Goal: Communication & Community: Answer question/provide support

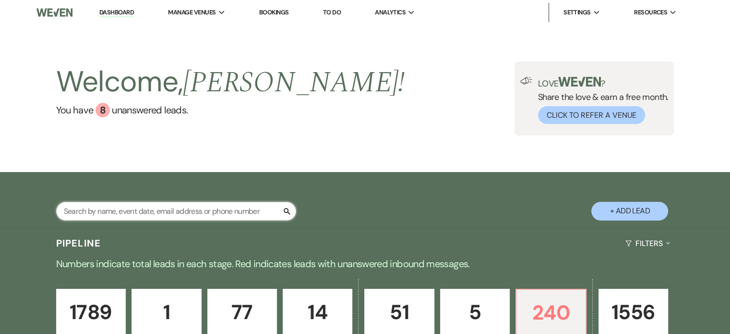
click at [111, 215] on input "text" at bounding box center [176, 211] width 240 height 19
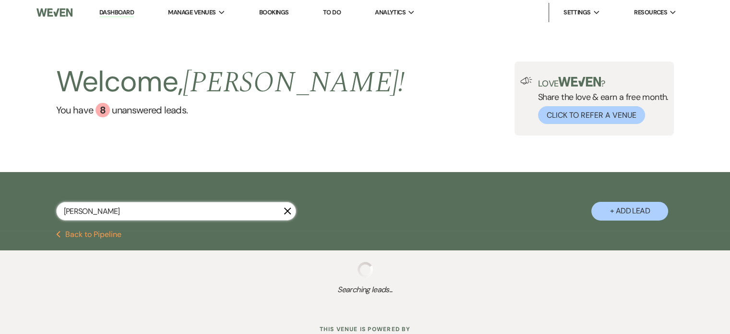
type input "[PERSON_NAME]"
select select "8"
select select "3"
select select "8"
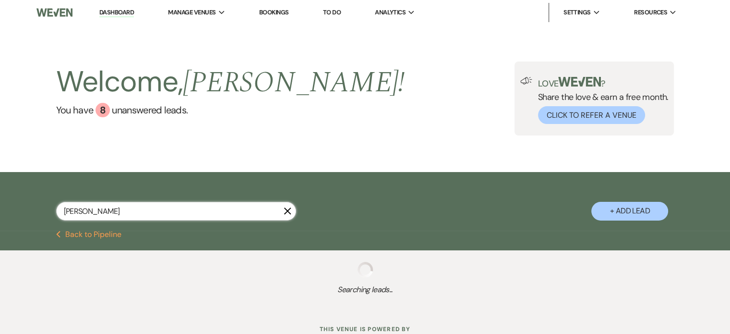
select select "8"
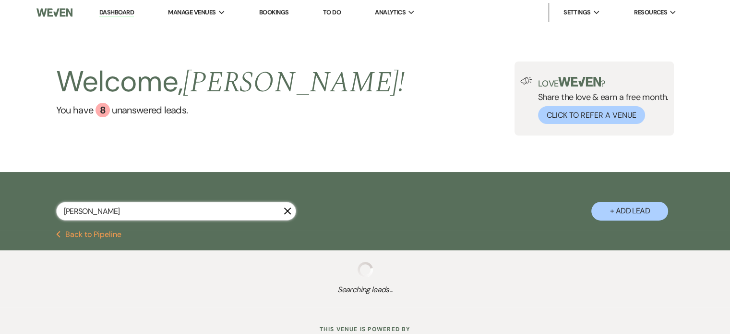
select select "8"
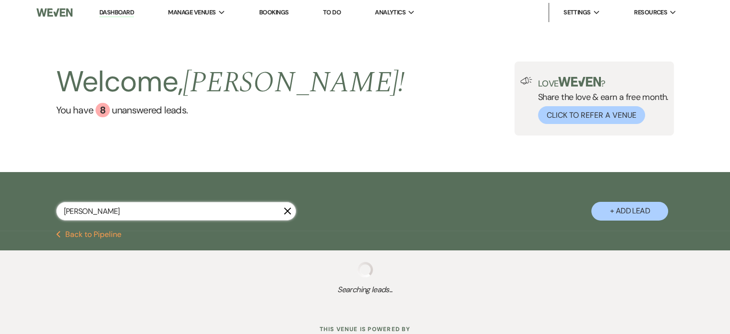
select select "8"
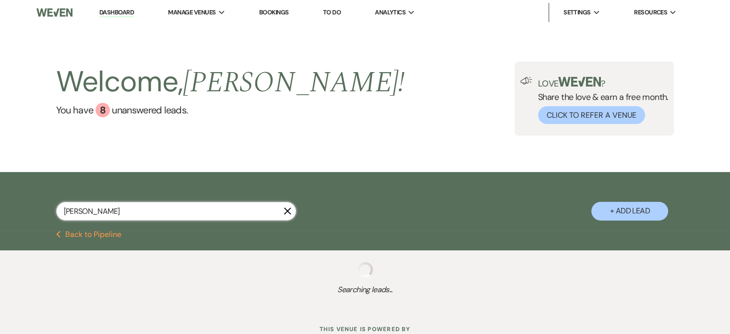
select select "8"
select select "2"
select select "8"
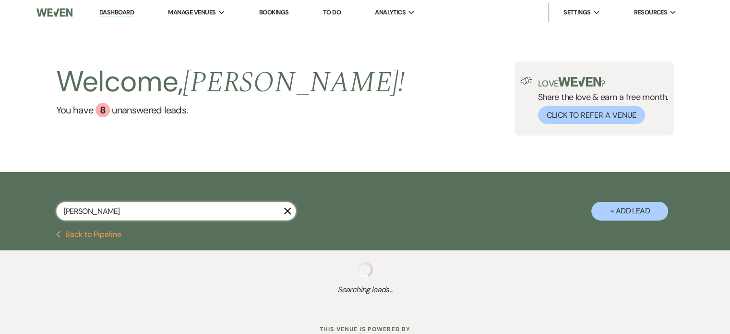
select select "8"
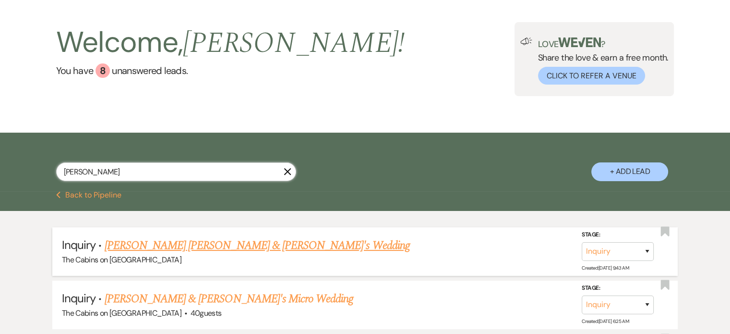
scroll to position [48, 0]
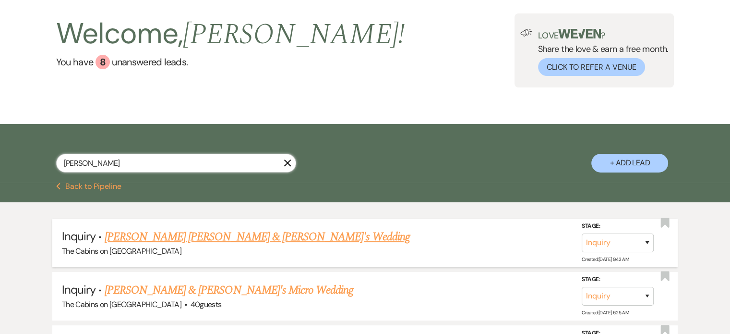
type input "[PERSON_NAME]"
click at [166, 245] on link "[PERSON_NAME] [PERSON_NAME] & [PERSON_NAME]'s Wedding" at bounding box center [257, 236] width 305 height 17
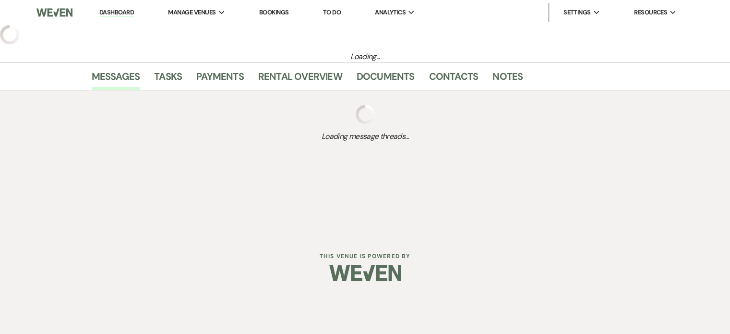
select select "5"
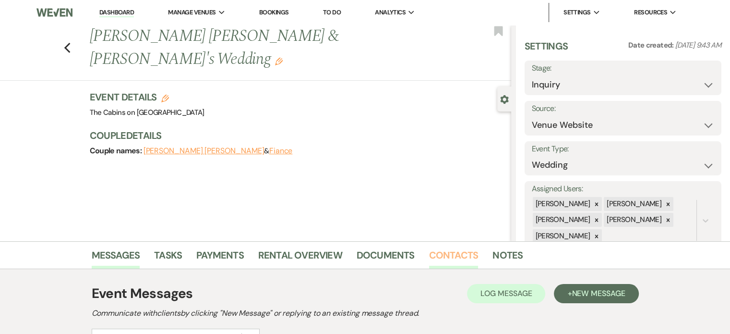
click at [469, 257] on link "Contacts" at bounding box center [453, 257] width 49 height 21
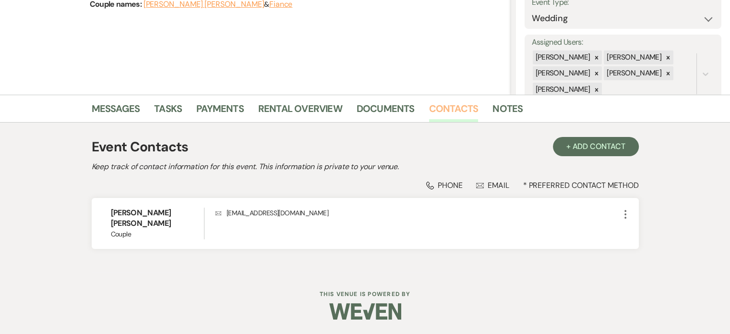
scroll to position [158, 0]
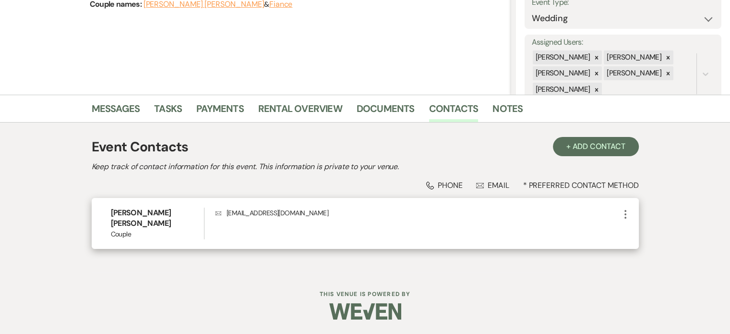
click at [620, 220] on icon "More" at bounding box center [626, 214] width 12 height 12
click at [620, 240] on button "Pencil Edit" at bounding box center [648, 233] width 57 height 16
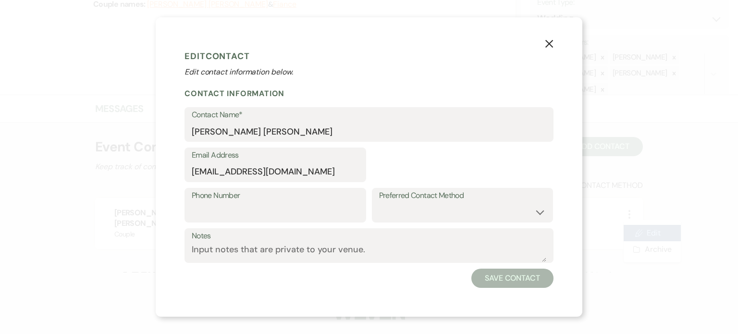
select select "1"
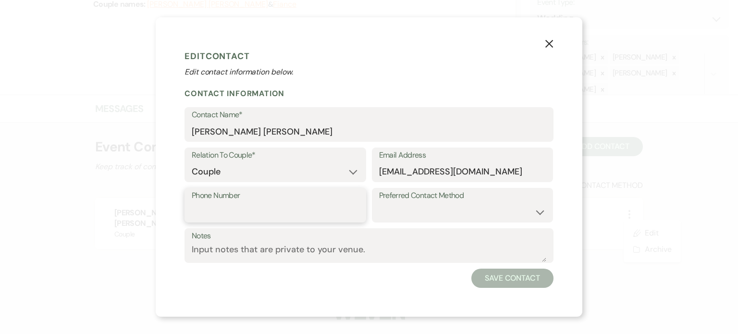
click at [192, 221] on input "Phone Number" at bounding box center [275, 212] width 167 height 19
type input "[PHONE_NUMBER]"
click at [192, 262] on textarea "Notes" at bounding box center [369, 252] width 354 height 19
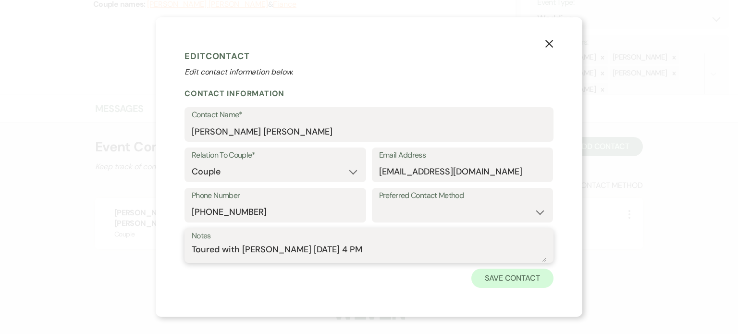
type textarea "Toured with [PERSON_NAME] [DATE] 4 PM"
click at [553, 288] on button "Save Contact" at bounding box center [512, 277] width 82 height 19
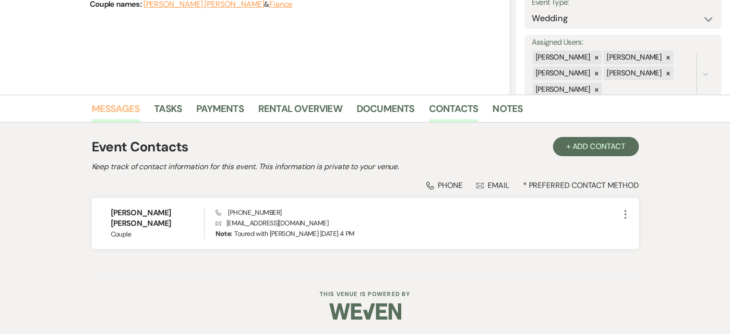
click at [140, 101] on link "Messages" at bounding box center [116, 111] width 49 height 21
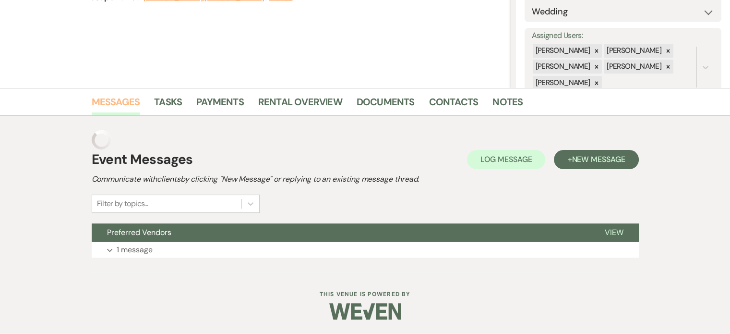
scroll to position [156, 0]
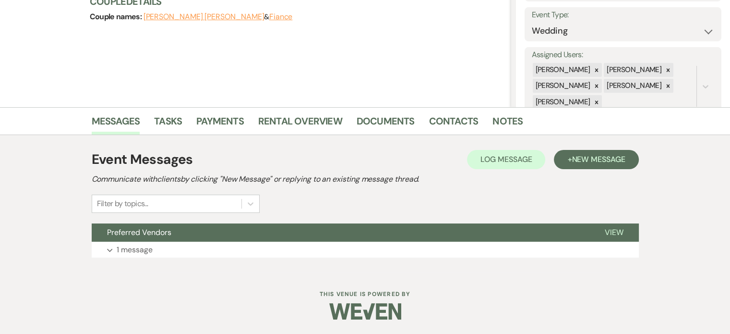
drag, startPoint x: 124, startPoint y: 165, endPoint x: 544, endPoint y: 162, distance: 419.7
click at [544, 173] on h2 "Communicate with clients by clicking "New Message" or replying to an existing m…" at bounding box center [365, 179] width 547 height 12
click at [483, 173] on h2 "Communicate with clients by clicking "New Message" or replying to an existing m…" at bounding box center [365, 179] width 547 height 12
drag, startPoint x: 123, startPoint y: 164, endPoint x: 573, endPoint y: 159, distance: 449.5
click at [573, 173] on h2 "Communicate with clients by clicking "New Message" or replying to an existing m…" at bounding box center [365, 179] width 547 height 12
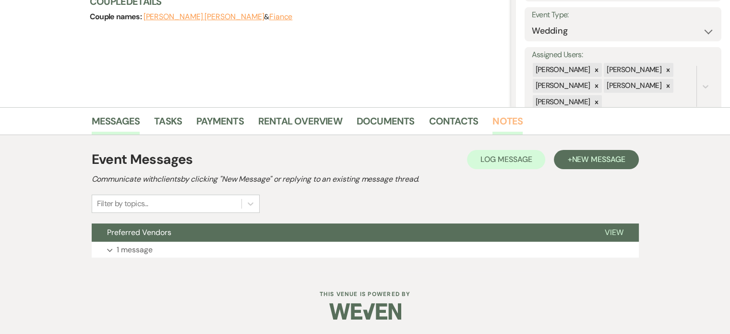
click at [523, 113] on link "Notes" at bounding box center [508, 123] width 30 height 21
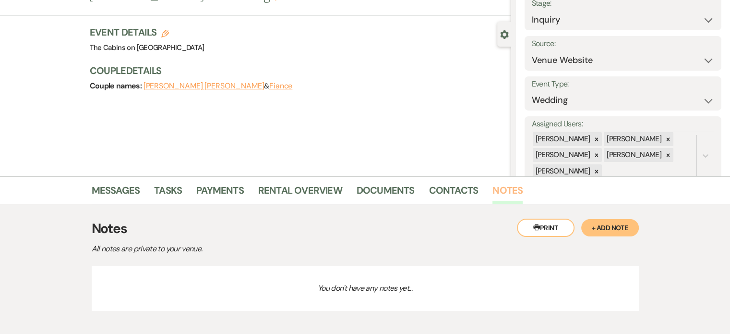
scroll to position [120, 0]
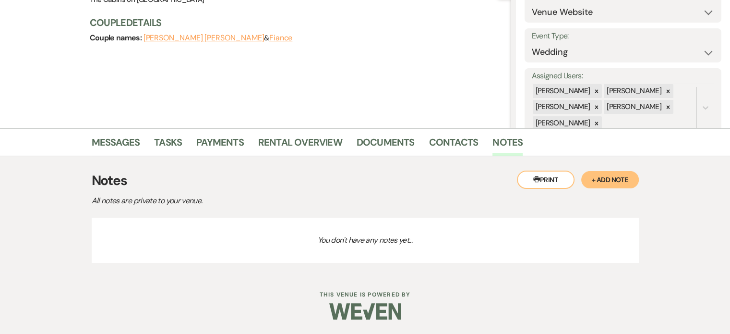
click at [582, 173] on button "+ Add Note" at bounding box center [611, 179] width 58 height 17
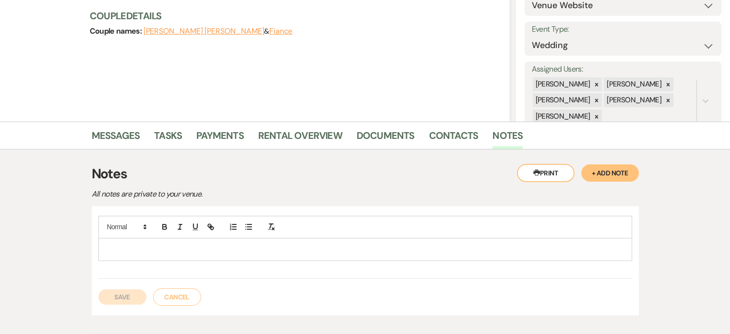
click at [171, 254] on p at bounding box center [365, 249] width 519 height 11
click at [146, 304] on button "Save" at bounding box center [122, 296] width 48 height 15
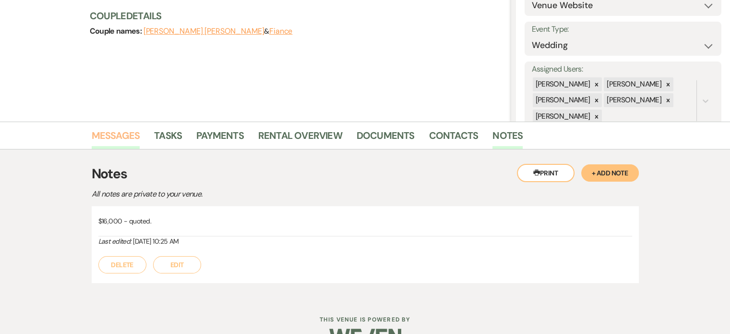
click at [140, 135] on link "Messages" at bounding box center [116, 138] width 49 height 21
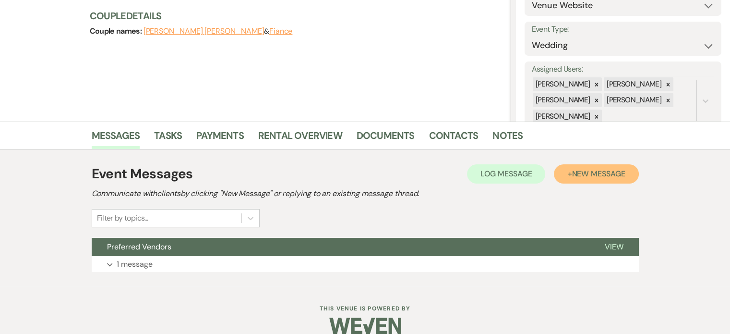
click at [572, 173] on span "New Message" at bounding box center [598, 174] width 53 height 10
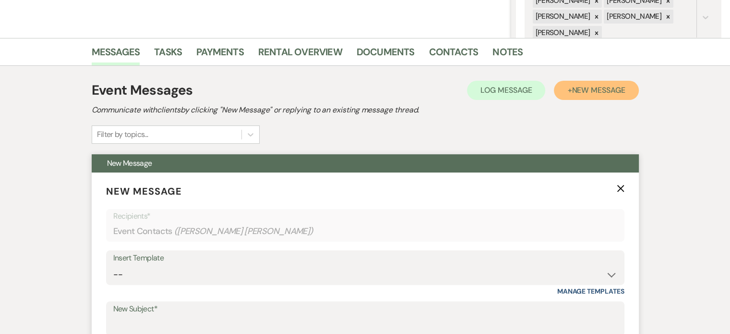
scroll to position [312, 0]
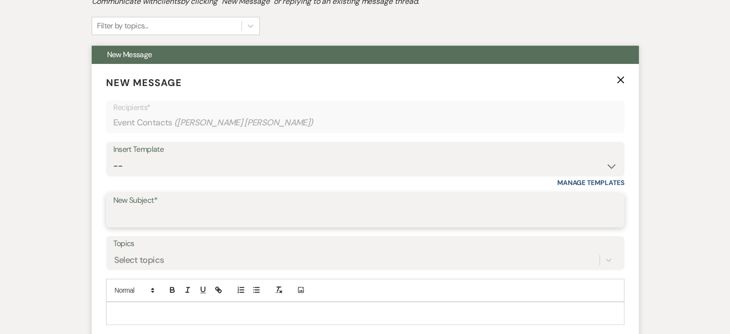
click at [158, 226] on input "New Subject*" at bounding box center [365, 216] width 504 height 19
type input "Sample Contract"
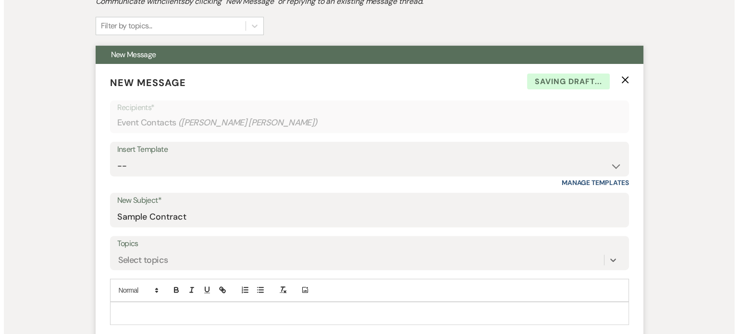
scroll to position [494, 0]
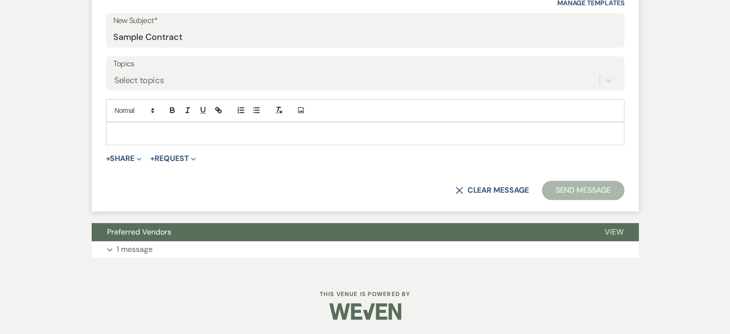
click at [184, 139] on p at bounding box center [365, 133] width 503 height 11
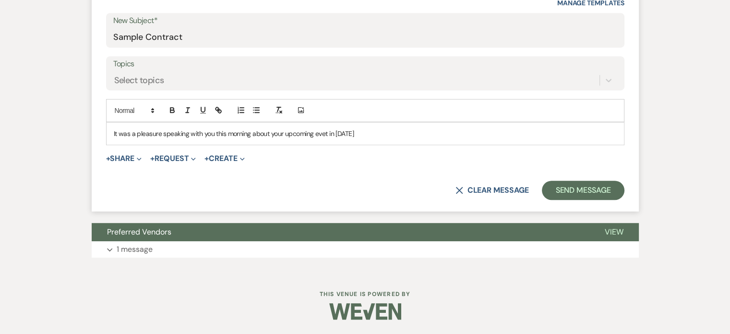
click at [358, 139] on p "It was a pleasure speaking with you this morning about your upcoming evet in [D…" at bounding box center [365, 133] width 503 height 11
click at [414, 139] on p "It was a pleasure speaking with you this morning about your upcoming event in […" at bounding box center [365, 133] width 503 height 11
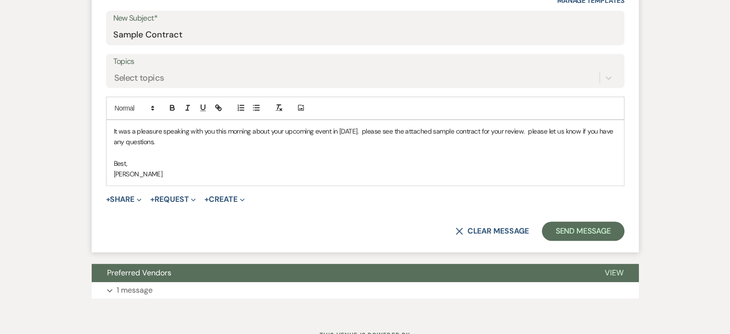
click at [412, 147] on p "It was a pleasure speaking with you this morning about your upcoming event in […" at bounding box center [365, 137] width 503 height 22
click at [142, 203] on button "+ Share Expand" at bounding box center [124, 199] width 36 height 8
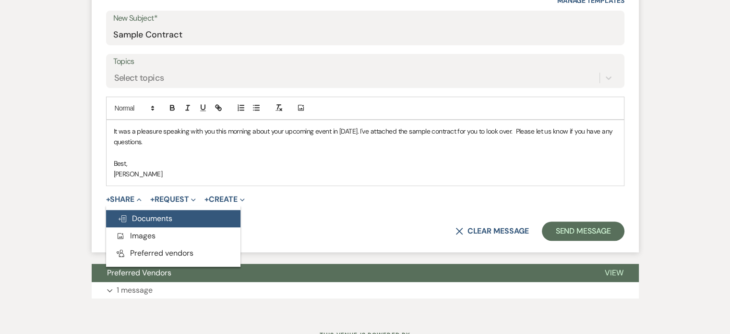
click at [164, 223] on span "Doc Upload Documents" at bounding box center [145, 218] width 55 height 10
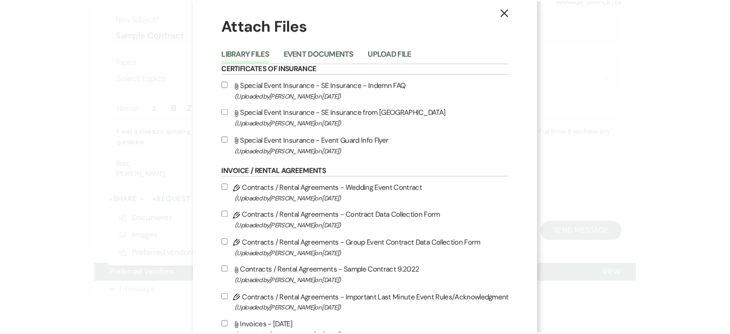
scroll to position [0, 0]
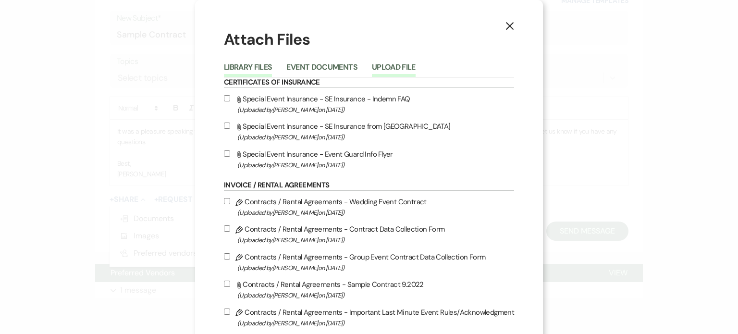
click at [415, 75] on button "Upload File" at bounding box center [394, 69] width 44 height 13
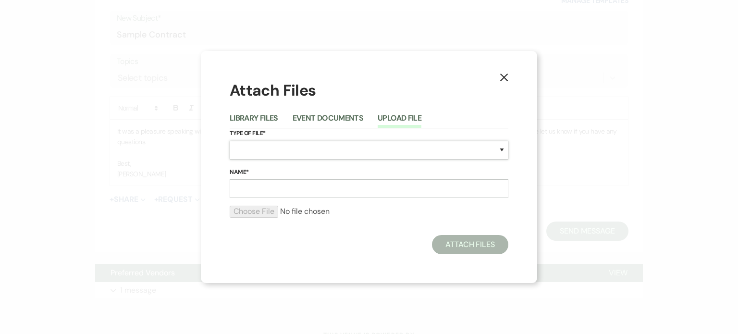
click at [256, 151] on select "Special Event Insurance Vendor Certificate of Insurance Contracts / Rental Agre…" at bounding box center [369, 150] width 279 height 19
select select "10"
click at [230, 141] on select "Special Event Insurance Vendor Certificate of Insurance Contracts / Rental Agre…" at bounding box center [369, 150] width 279 height 19
click at [254, 195] on input "Name*" at bounding box center [369, 188] width 279 height 19
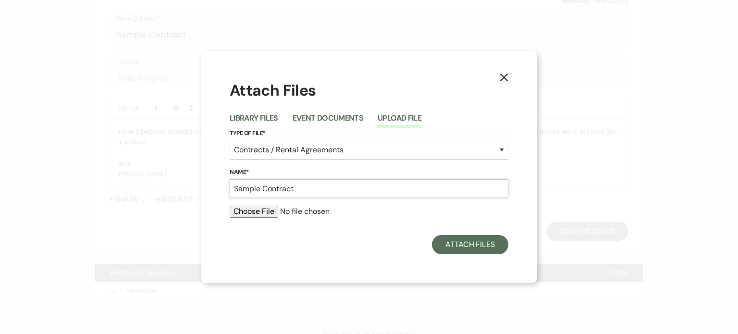
type input "Sample Contract"
click at [256, 217] on input "file" at bounding box center [369, 212] width 279 height 12
click at [503, 73] on icon "X" at bounding box center [503, 77] width 9 height 9
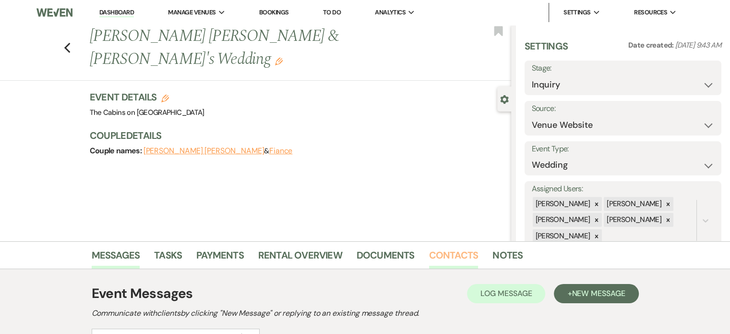
click at [469, 255] on link "Contacts" at bounding box center [453, 257] width 49 height 21
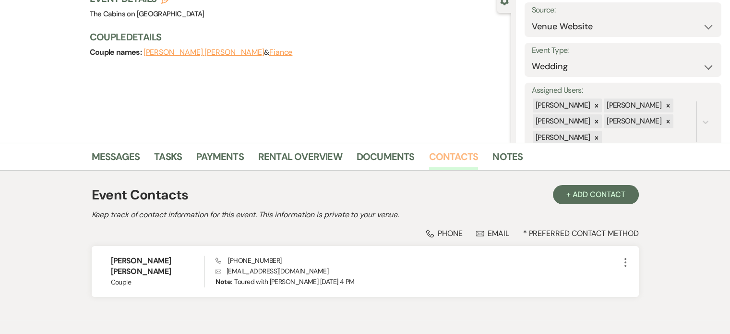
scroll to position [166, 0]
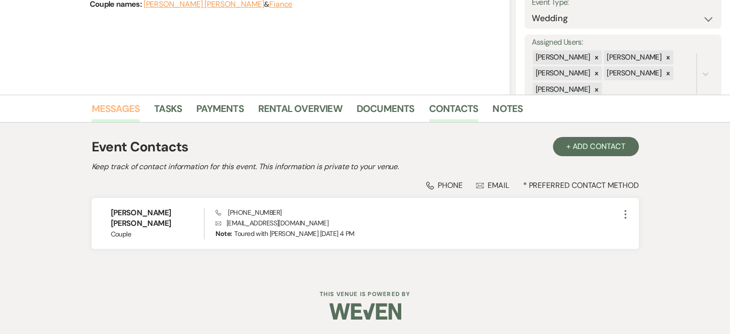
click at [140, 101] on link "Messages" at bounding box center [116, 111] width 49 height 21
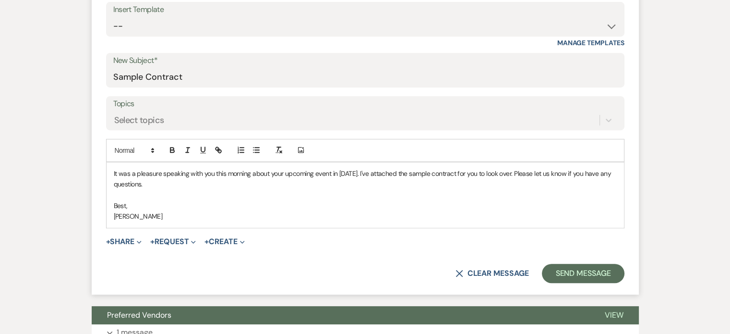
scroll to position [531, 0]
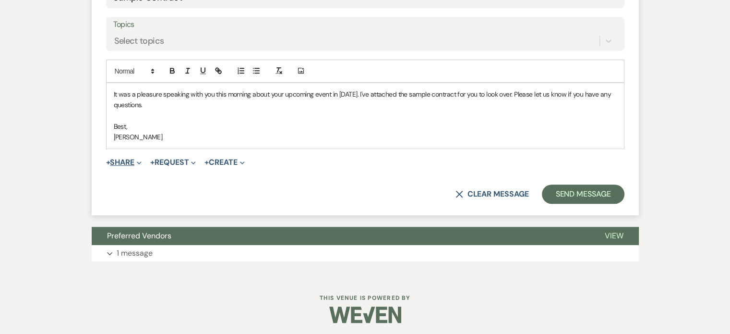
click at [142, 166] on button "+ Share Expand" at bounding box center [124, 162] width 36 height 8
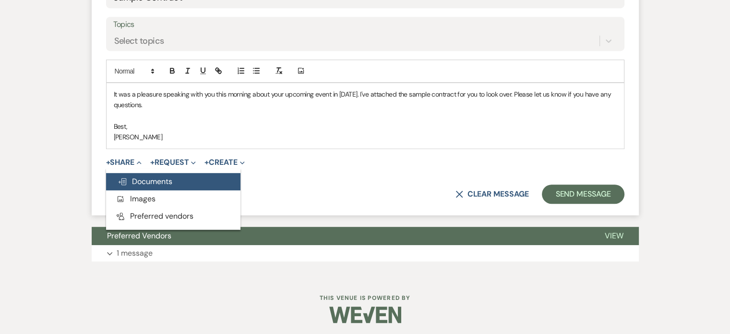
click at [172, 186] on span "Doc Upload Documents" at bounding box center [145, 181] width 55 height 10
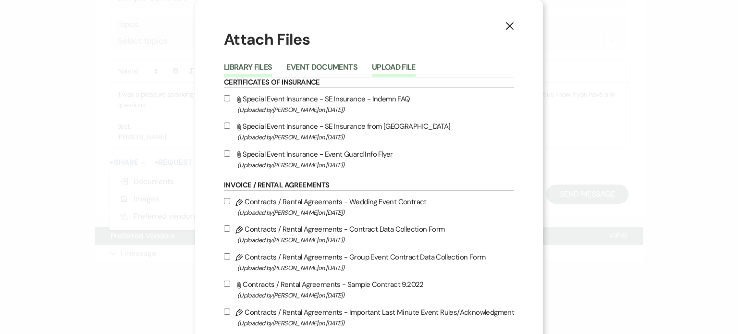
click at [415, 73] on button "Upload File" at bounding box center [394, 69] width 44 height 13
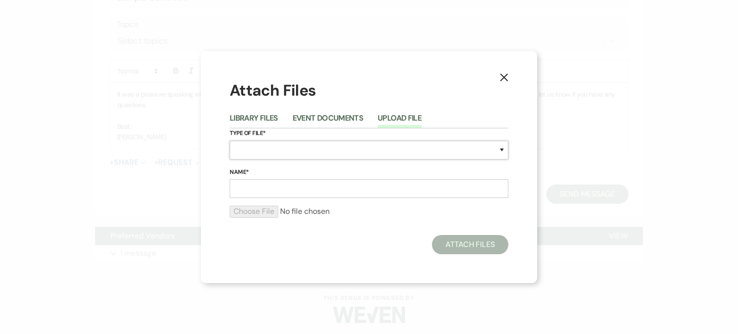
click at [250, 151] on select "Special Event Insurance Vendor Certificate of Insurance Contracts / Rental Agre…" at bounding box center [369, 150] width 279 height 19
select select "10"
click at [230, 141] on select "Special Event Insurance Vendor Certificate of Insurance Contracts / Rental Agre…" at bounding box center [369, 150] width 279 height 19
click at [257, 188] on input "Name*" at bounding box center [369, 188] width 279 height 19
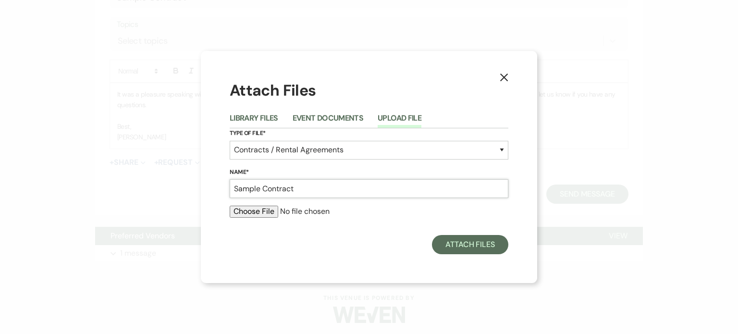
type input "Sample Contract"
click at [263, 217] on input "file" at bounding box center [369, 212] width 279 height 12
click at [261, 217] on input "file" at bounding box center [369, 212] width 279 height 12
type input "C:\fakepath\Sample Contract 9.2025.pdf"
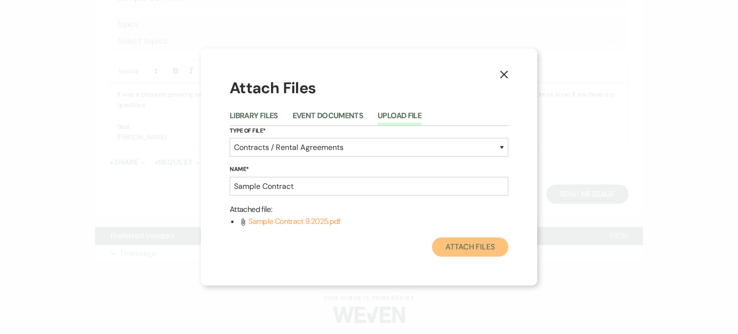
click at [455, 256] on button "Attach Files" at bounding box center [470, 246] width 76 height 19
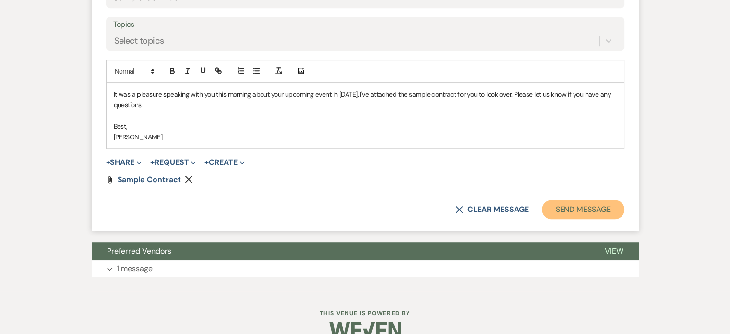
click at [542, 219] on button "Send Message" at bounding box center [583, 209] width 82 height 19
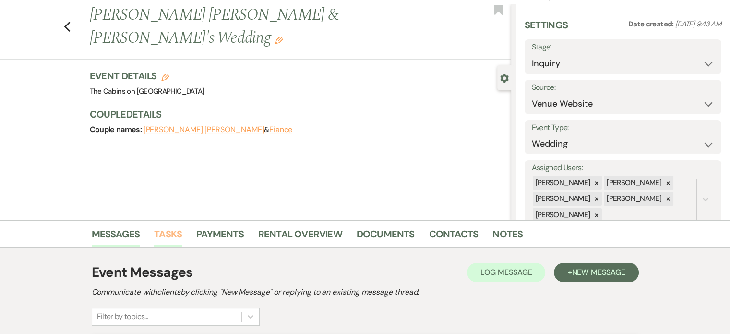
scroll to position [0, 0]
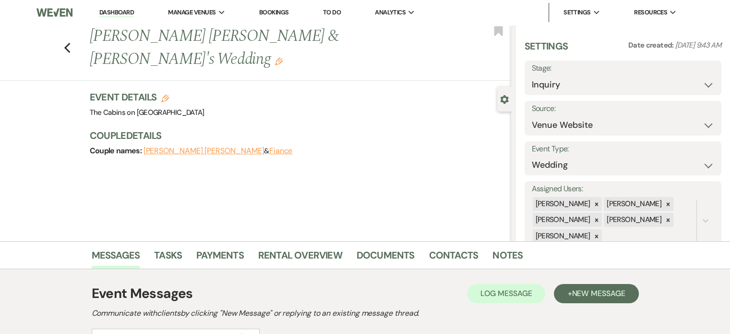
click at [121, 12] on link "Dashboard" at bounding box center [116, 12] width 35 height 9
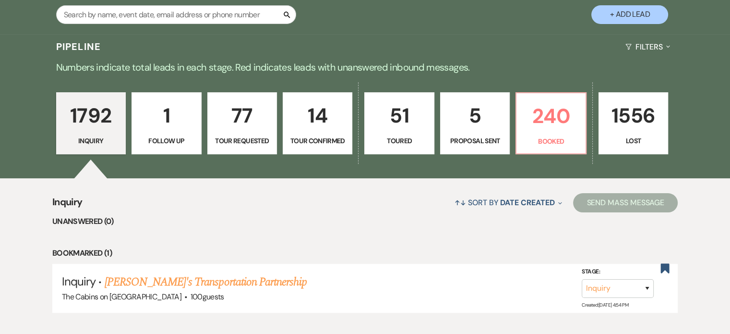
scroll to position [48, 0]
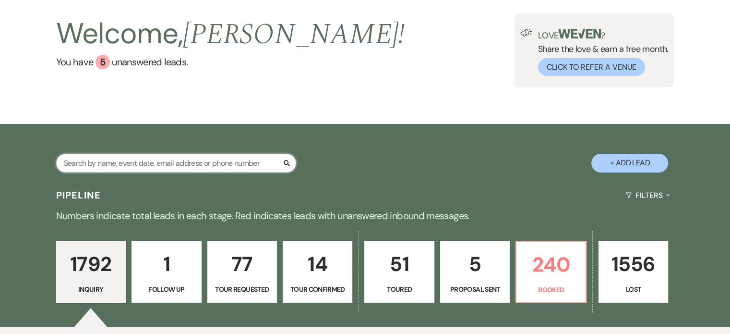
click at [132, 170] on input "text" at bounding box center [176, 163] width 240 height 19
type input "annema"
select select "8"
select select "3"
select select "8"
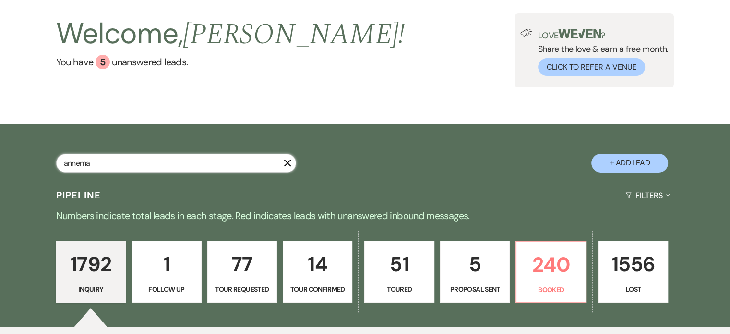
select select "8"
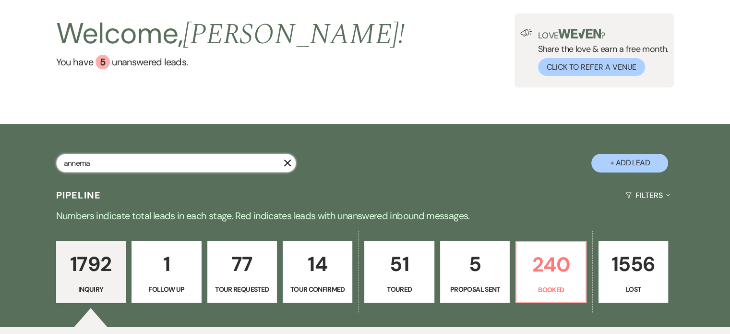
select select "8"
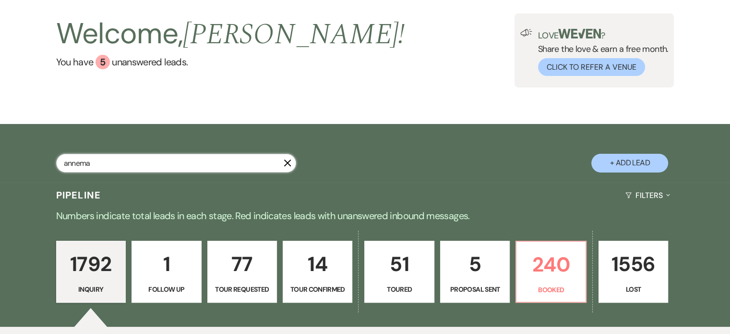
select select "8"
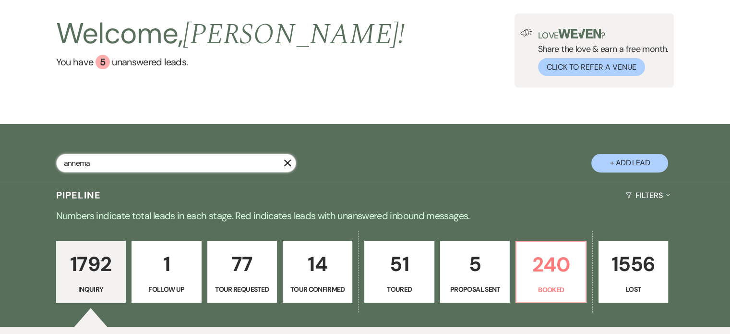
select select "8"
select select "2"
select select "8"
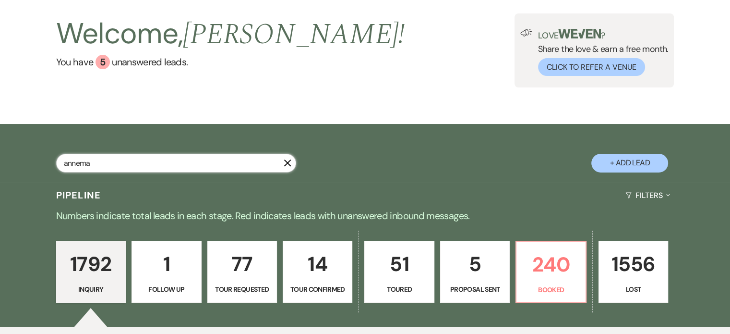
select select "8"
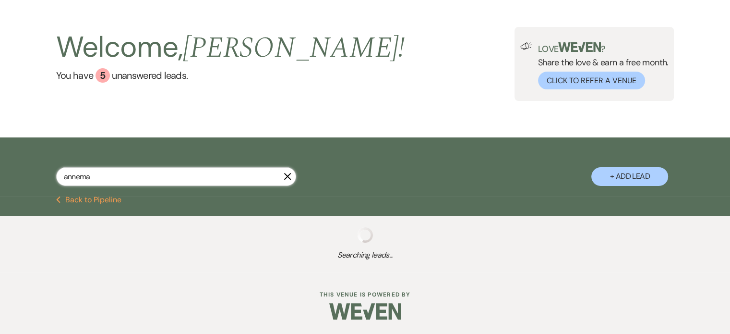
select select "8"
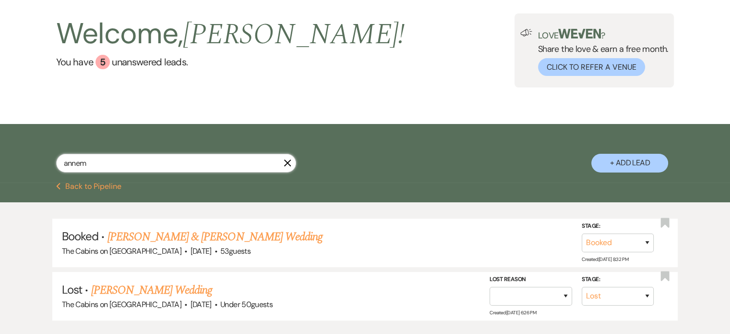
type input "[PERSON_NAME]"
select select "8"
select select "3"
select select "8"
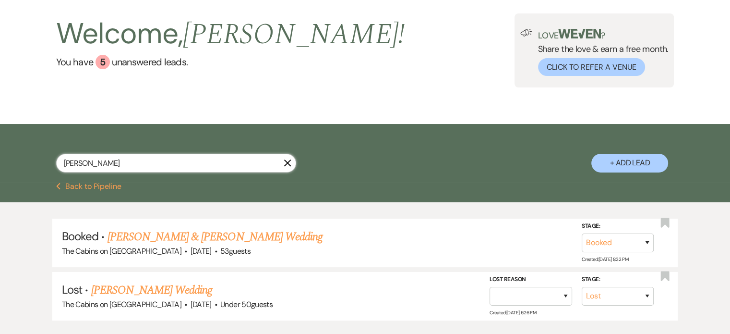
select select "8"
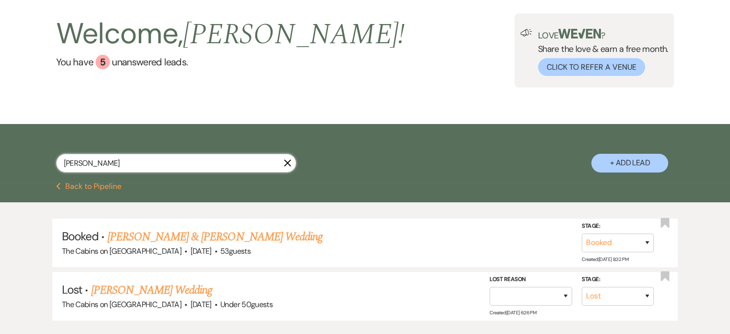
select select "8"
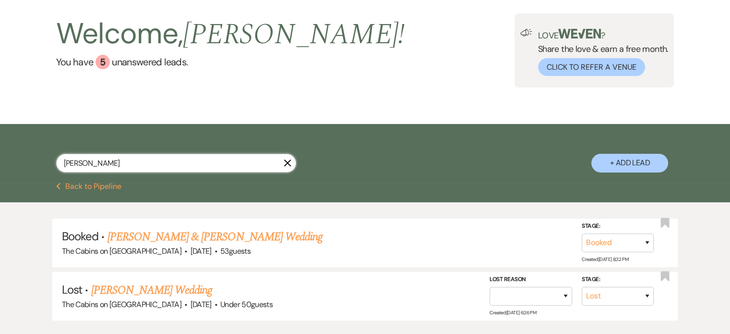
select select "8"
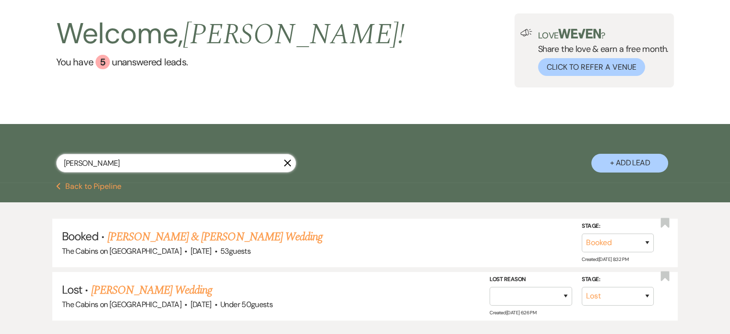
select select "2"
select select "8"
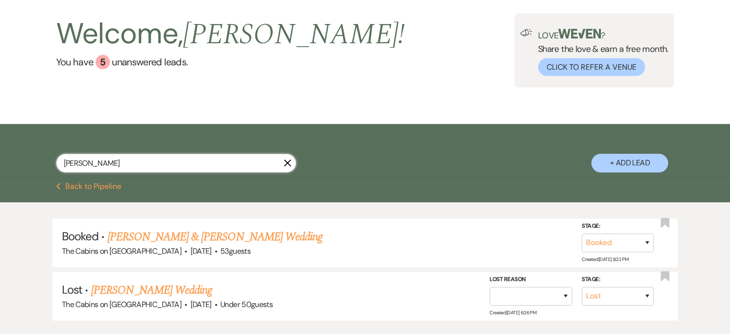
select select "8"
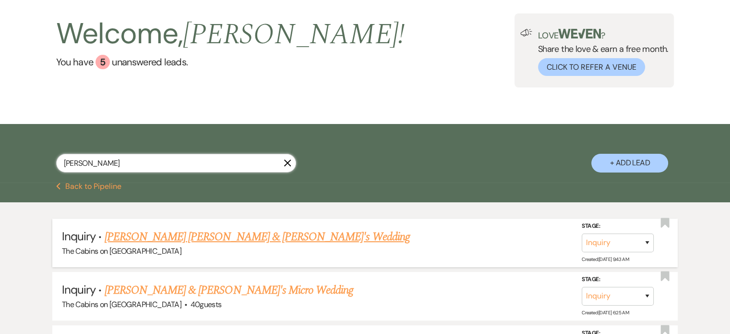
type input "[PERSON_NAME]"
click at [598, 252] on select "Inquiry Follow Up Tour Requested Tour Confirmed Toured Proposal Sent Booked Lost" at bounding box center [618, 242] width 72 height 19
select select "5"
click at [582, 243] on select "Inquiry Follow Up Tour Requested Tour Confirmed Toured Proposal Sent Booked Lost" at bounding box center [618, 242] width 72 height 19
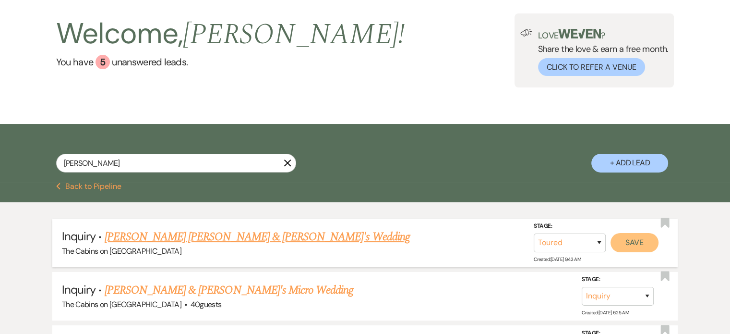
click at [628, 252] on button "Save" at bounding box center [635, 242] width 48 height 19
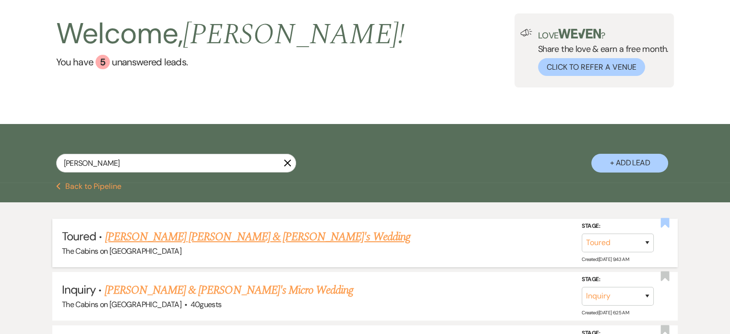
click at [666, 228] on use "button" at bounding box center [665, 223] width 9 height 10
click at [284, 167] on icon "X" at bounding box center [288, 163] width 8 height 8
select select "5"
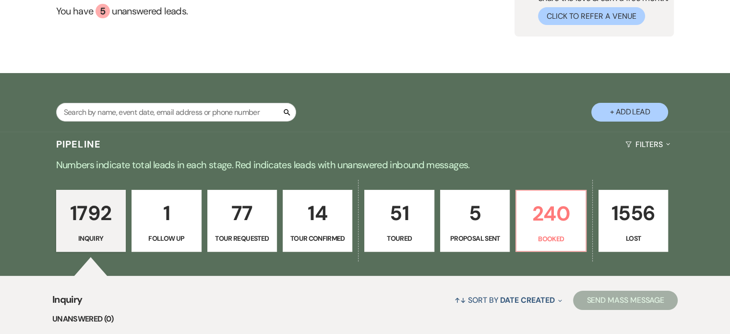
scroll to position [144, 0]
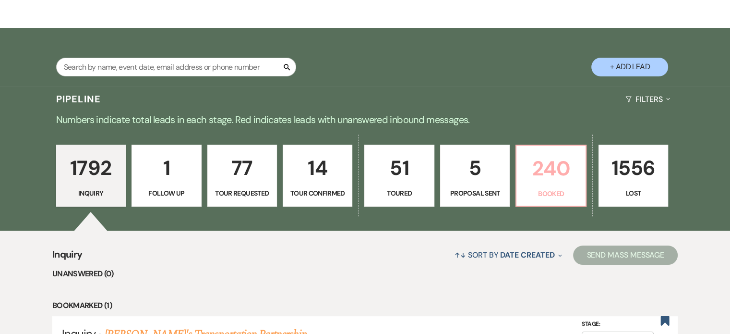
click at [571, 184] on p "240" at bounding box center [550, 168] width 57 height 32
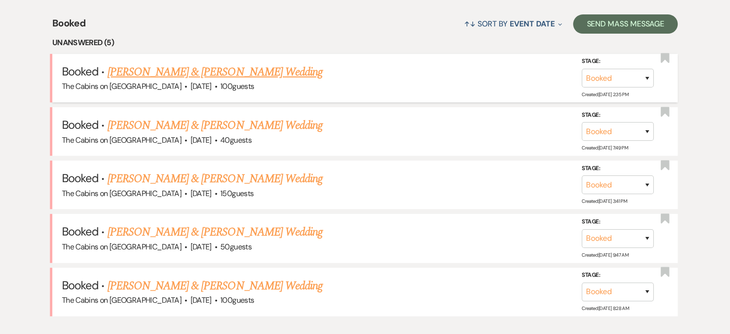
scroll to position [432, 0]
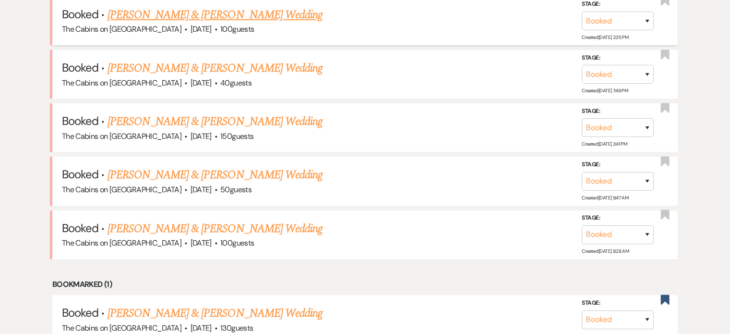
click at [168, 24] on link "[PERSON_NAME] & [PERSON_NAME] Wedding" at bounding box center [215, 14] width 215 height 17
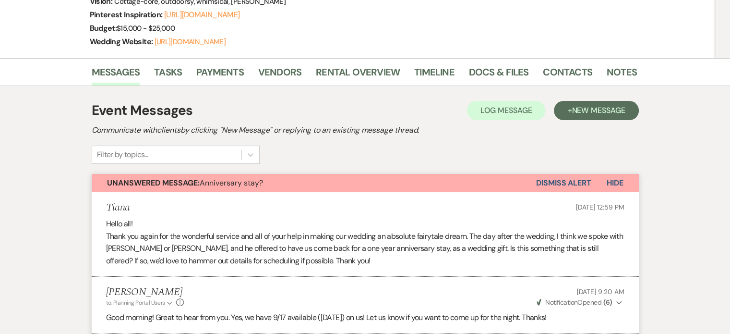
scroll to position [192, 0]
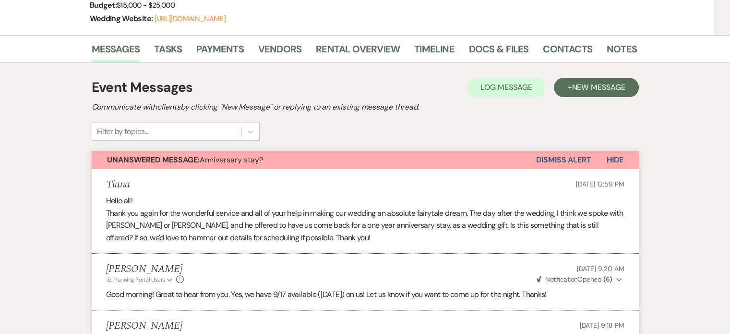
click at [607, 165] on span "Hide" at bounding box center [615, 160] width 17 height 10
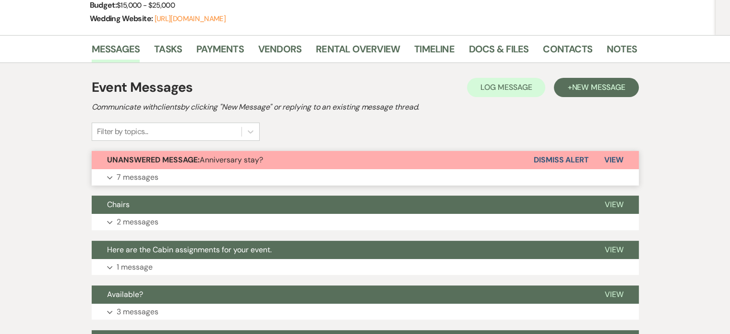
click at [534, 169] on button "Dismiss Alert" at bounding box center [561, 160] width 55 height 18
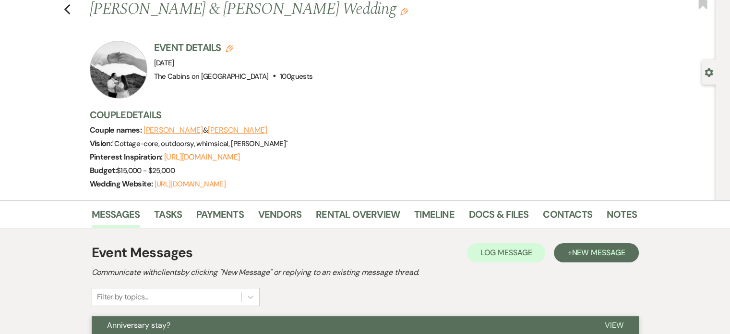
scroll to position [0, 0]
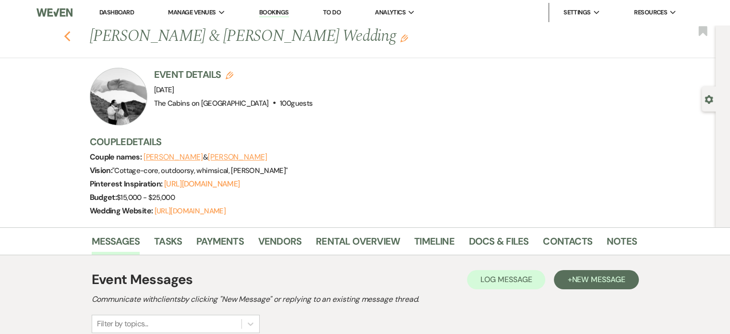
click at [70, 40] on use "button" at bounding box center [67, 36] width 6 height 11
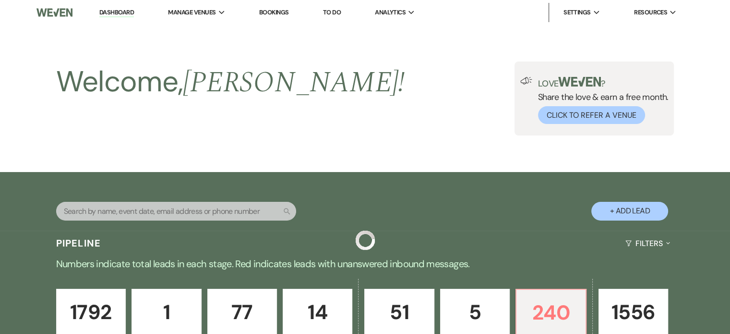
scroll to position [432, 0]
